Goal: Transaction & Acquisition: Purchase product/service

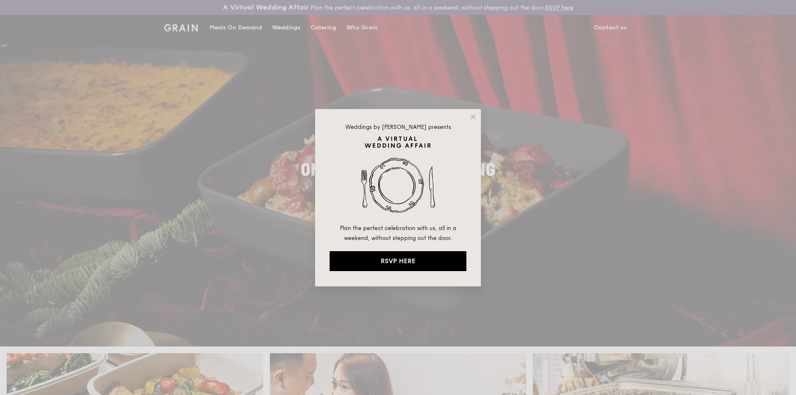
click at [323, 29] on div "Weddings by Grain presents Plan the perfect celebration with us, all in a weeke…" at bounding box center [398, 197] width 796 height 395
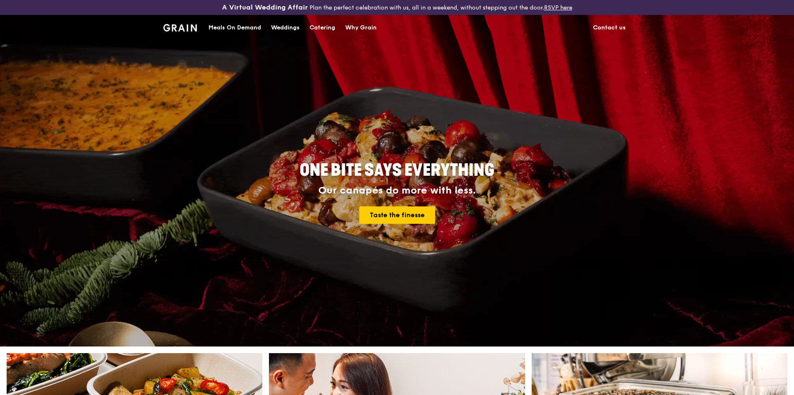
click at [321, 27] on div "Catering" at bounding box center [323, 27] width 26 height 25
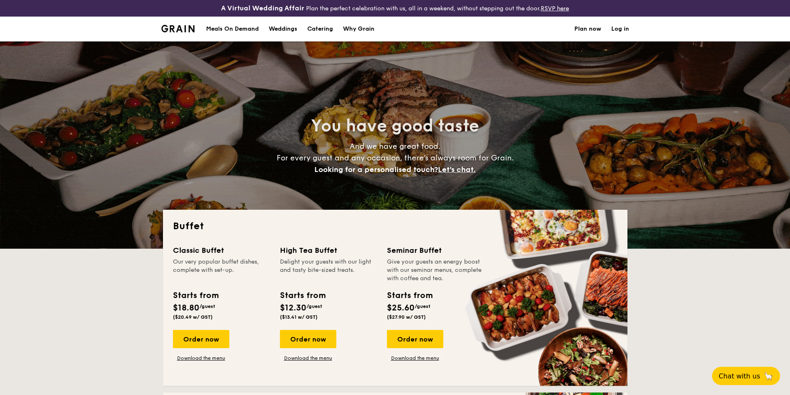
select select
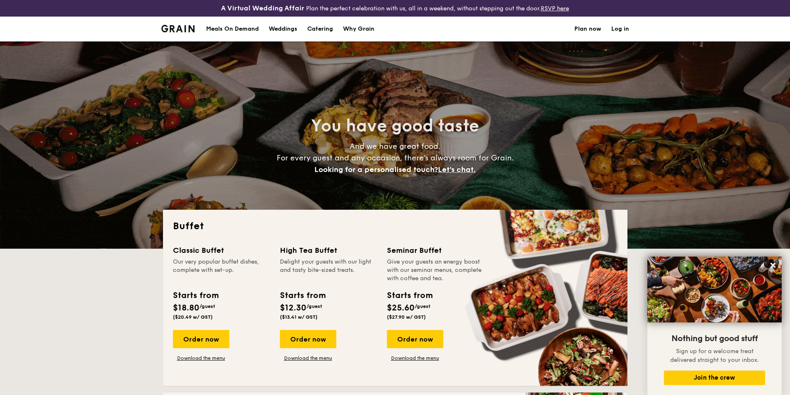
click at [314, 30] on h1 "Catering" at bounding box center [320, 29] width 26 height 25
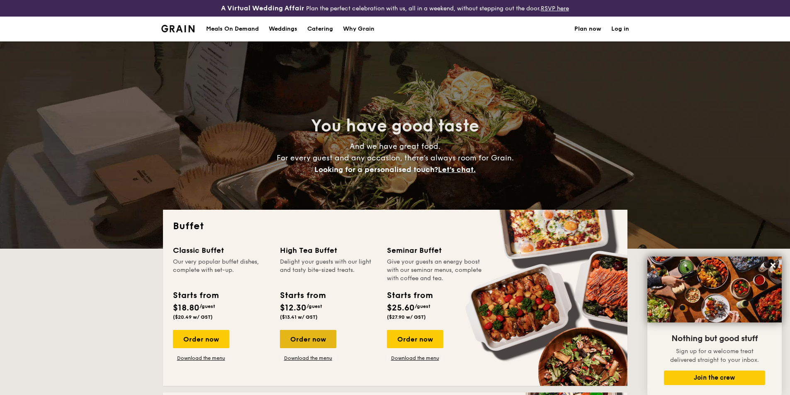
click at [313, 333] on div "Order now" at bounding box center [308, 339] width 56 height 18
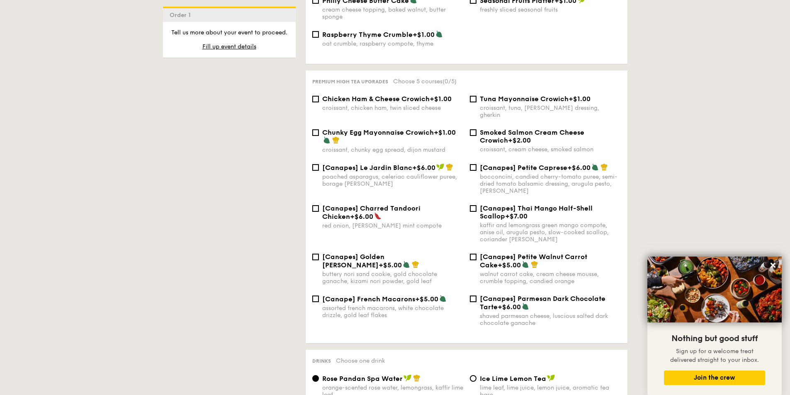
scroll to position [1119, 0]
